Goal: Transaction & Acquisition: Purchase product/service

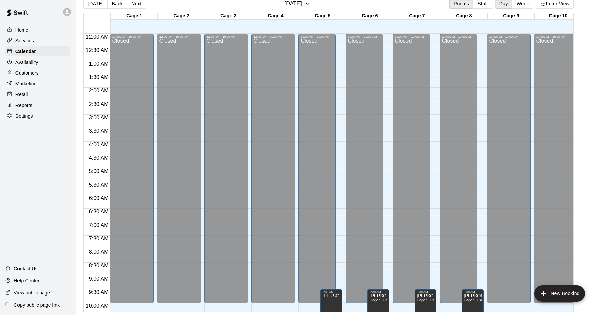
scroll to position [337, 0]
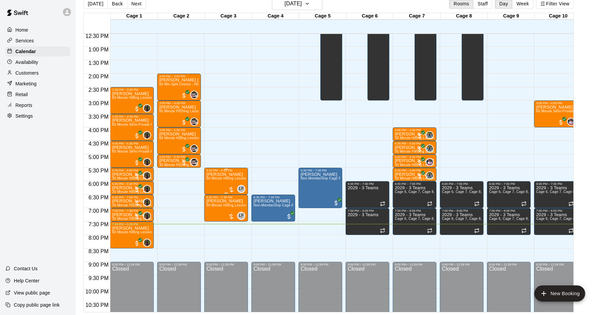
click at [230, 189] on div at bounding box center [231, 189] width 7 height 7
click at [233, 206] on img "edit" at bounding box center [235, 209] width 8 height 8
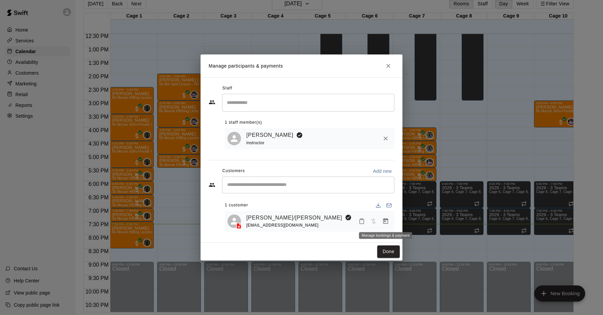
click at [385, 219] on icon "Manage bookings & payment" at bounding box center [385, 221] width 5 height 6
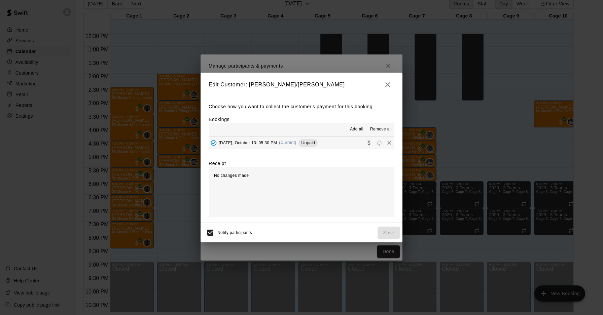
click at [292, 144] on span "(Current)" at bounding box center [287, 142] width 17 height 5
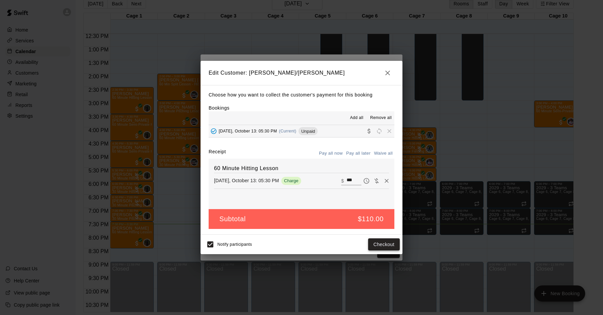
click at [389, 241] on button "Checkout" at bounding box center [384, 245] width 32 height 12
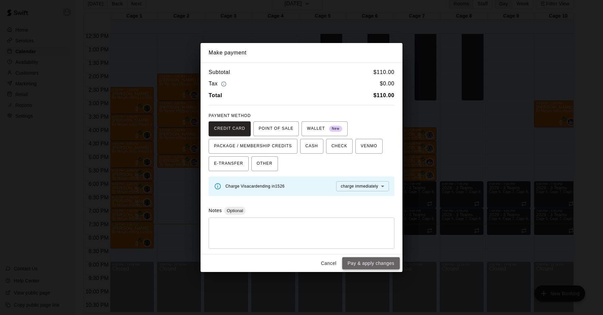
click at [381, 262] on button "Pay & apply changes" at bounding box center [371, 263] width 58 height 12
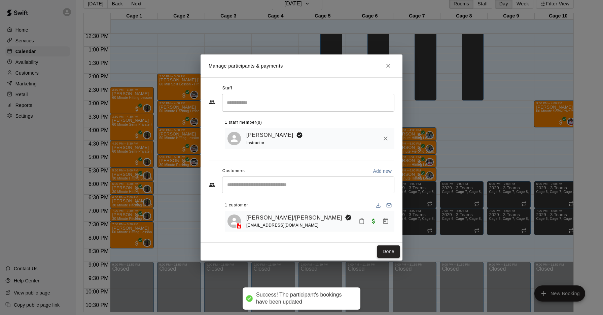
click at [382, 251] on button "Done" at bounding box center [388, 252] width 23 height 12
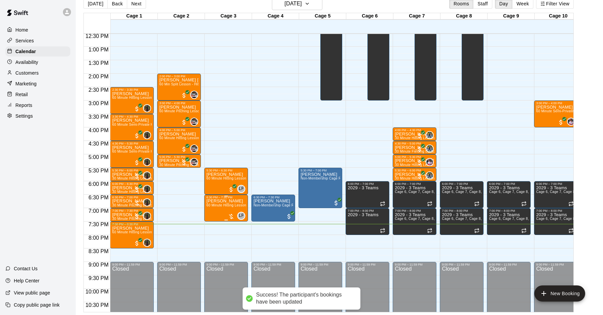
click at [232, 212] on div "LF 0" at bounding box center [236, 216] width 17 height 8
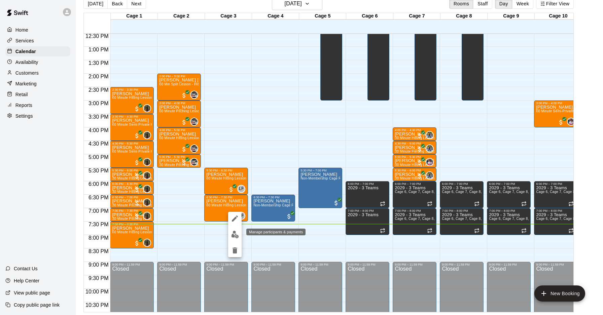
click at [235, 231] on img "edit" at bounding box center [235, 235] width 8 height 8
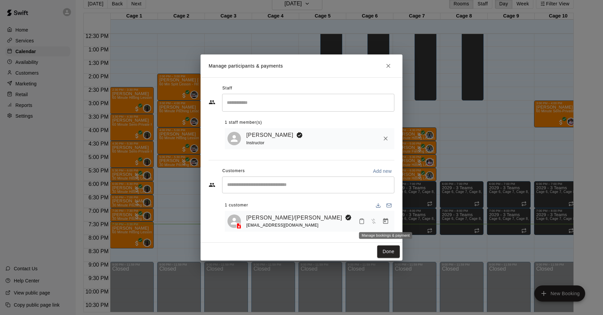
click at [383, 223] on icon "Manage bookings & payment" at bounding box center [385, 221] width 7 height 7
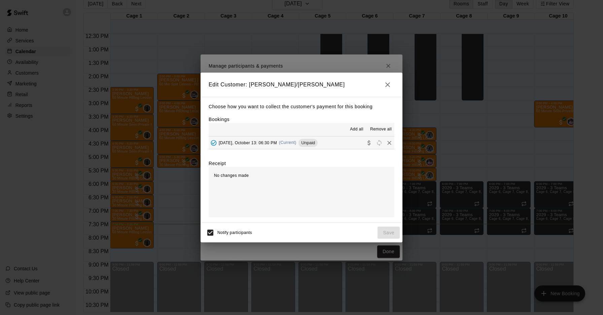
click at [277, 141] on span "[DATE], October 13: 06:30 PM" at bounding box center [248, 142] width 58 height 5
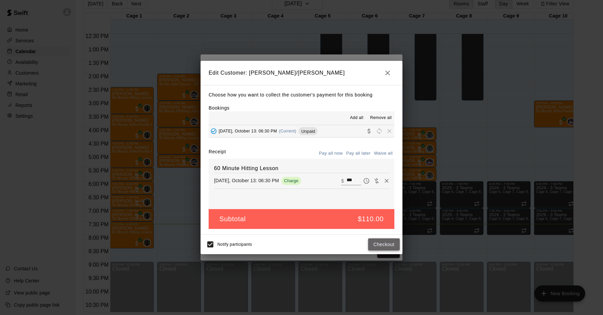
click at [396, 249] on button "Checkout" at bounding box center [384, 245] width 32 height 12
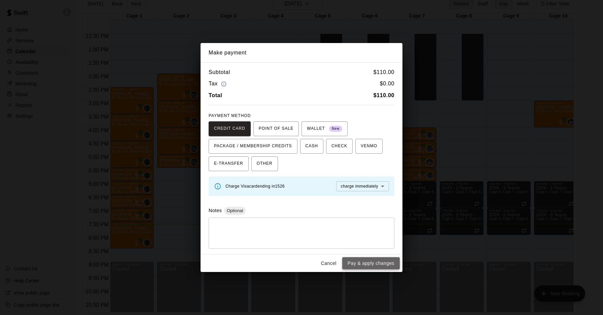
click at [381, 262] on button "Pay & apply changes" at bounding box center [371, 263] width 58 height 12
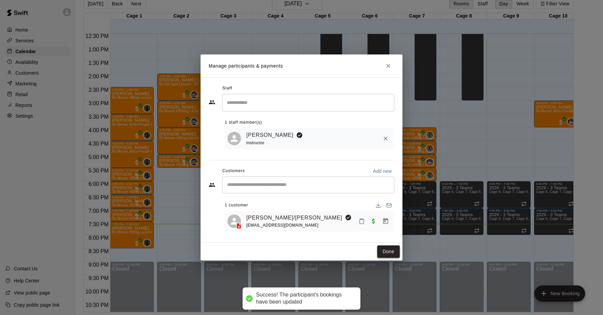
click at [392, 250] on button "Done" at bounding box center [388, 252] width 23 height 12
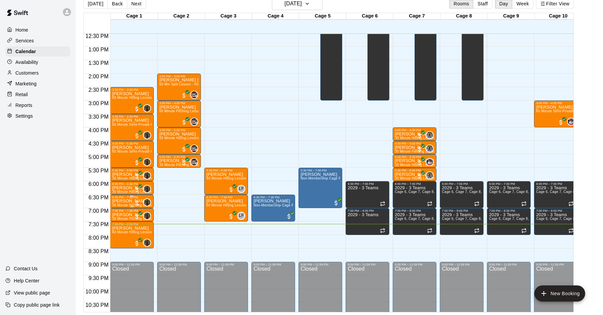
click at [138, 204] on div at bounding box center [137, 203] width 7 height 7
click at [141, 222] on img "edit" at bounding box center [141, 223] width 8 height 8
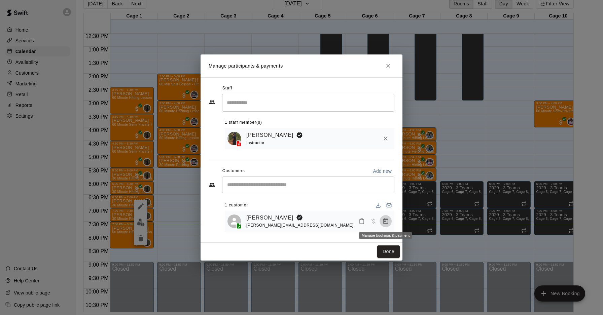
click at [387, 220] on icon "Manage bookings & payment" at bounding box center [385, 221] width 7 height 7
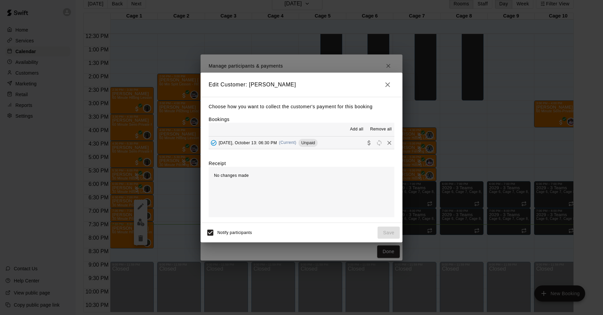
click at [280, 140] on div "[DATE], October 13: 06:30 PM (Current) Unpaid" at bounding box center [263, 143] width 109 height 10
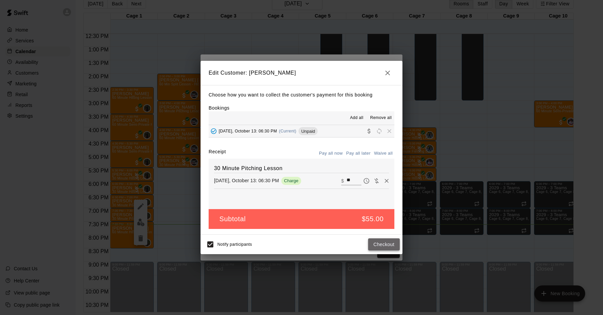
click at [383, 246] on button "Checkout" at bounding box center [384, 245] width 32 height 12
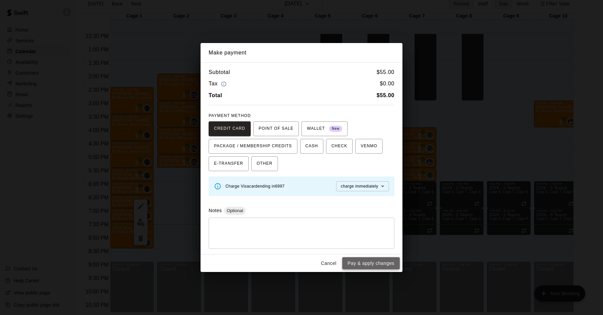
click at [383, 260] on button "Pay & apply changes" at bounding box center [371, 263] width 58 height 12
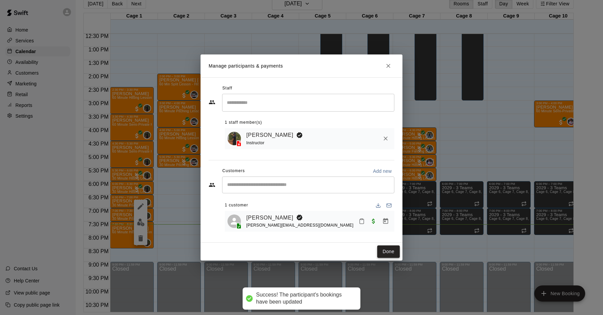
click at [397, 257] on button "Done" at bounding box center [388, 252] width 23 height 12
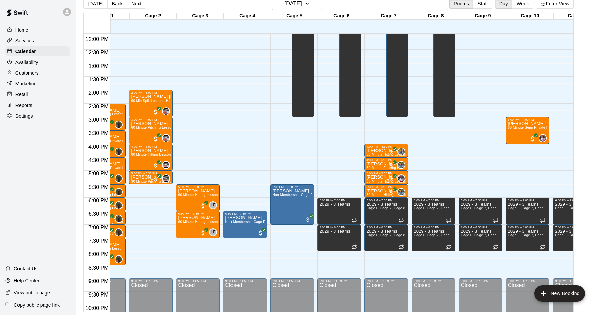
scroll to position [0, 0]
